Goal: Information Seeking & Learning: Learn about a topic

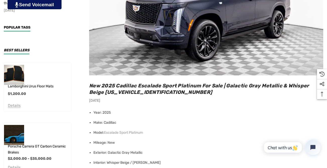
scroll to position [231, 0]
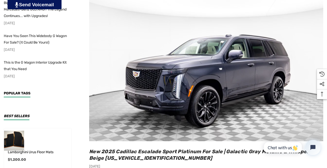
scroll to position [134, 0]
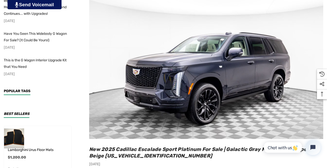
click at [236, 81] on img at bounding box center [206, 63] width 234 height 152
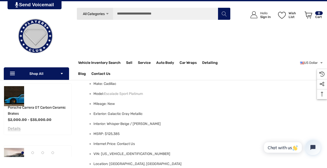
scroll to position [234, 0]
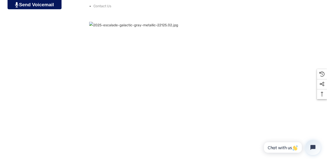
scroll to position [428, 0]
